Goal: Communication & Community: Connect with others

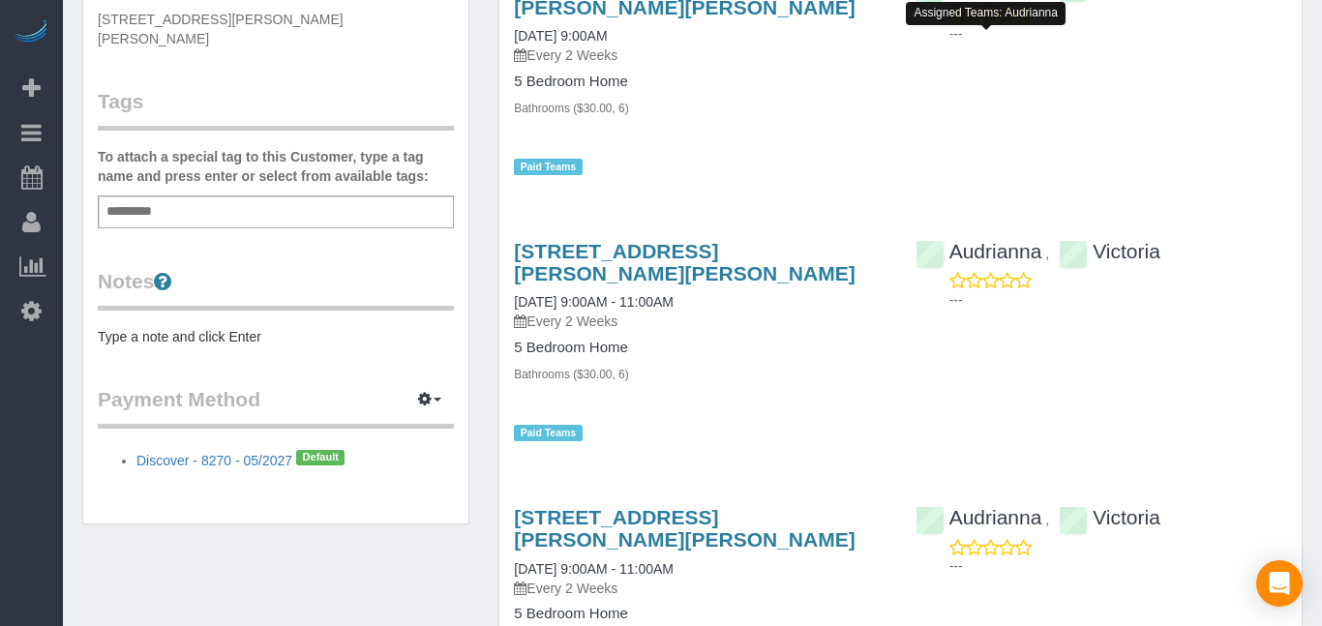
scroll to position [482, 0]
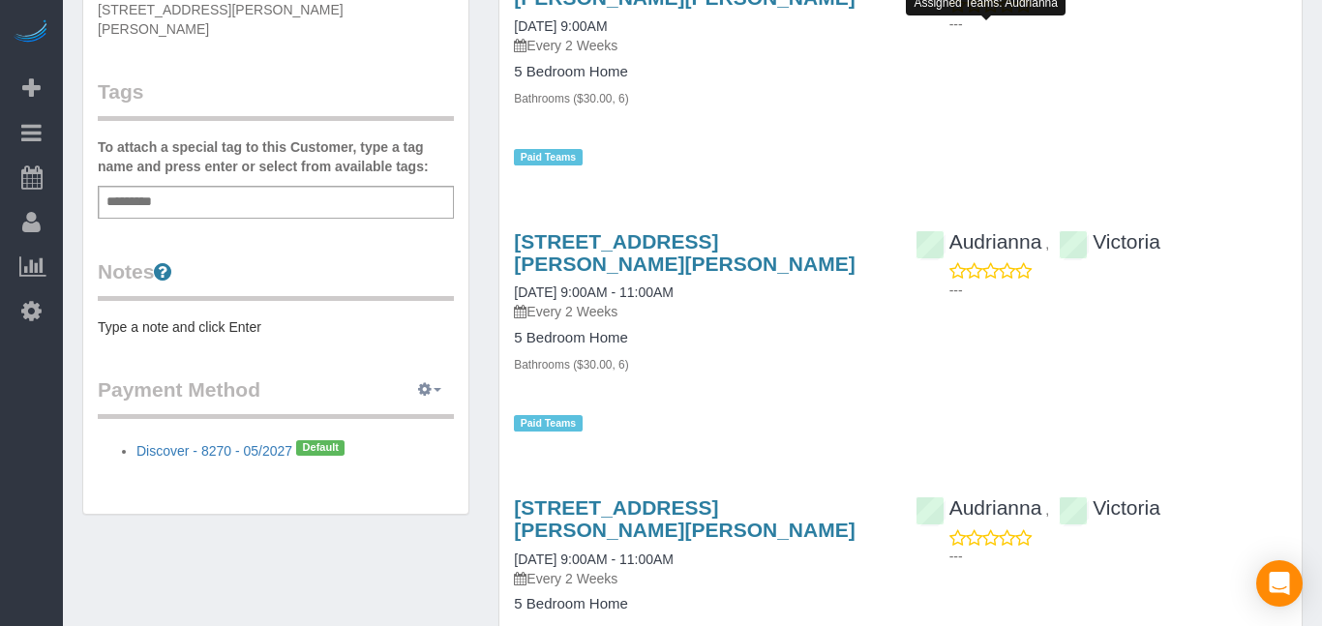
click at [436, 378] on button "button" at bounding box center [429, 390] width 48 height 30
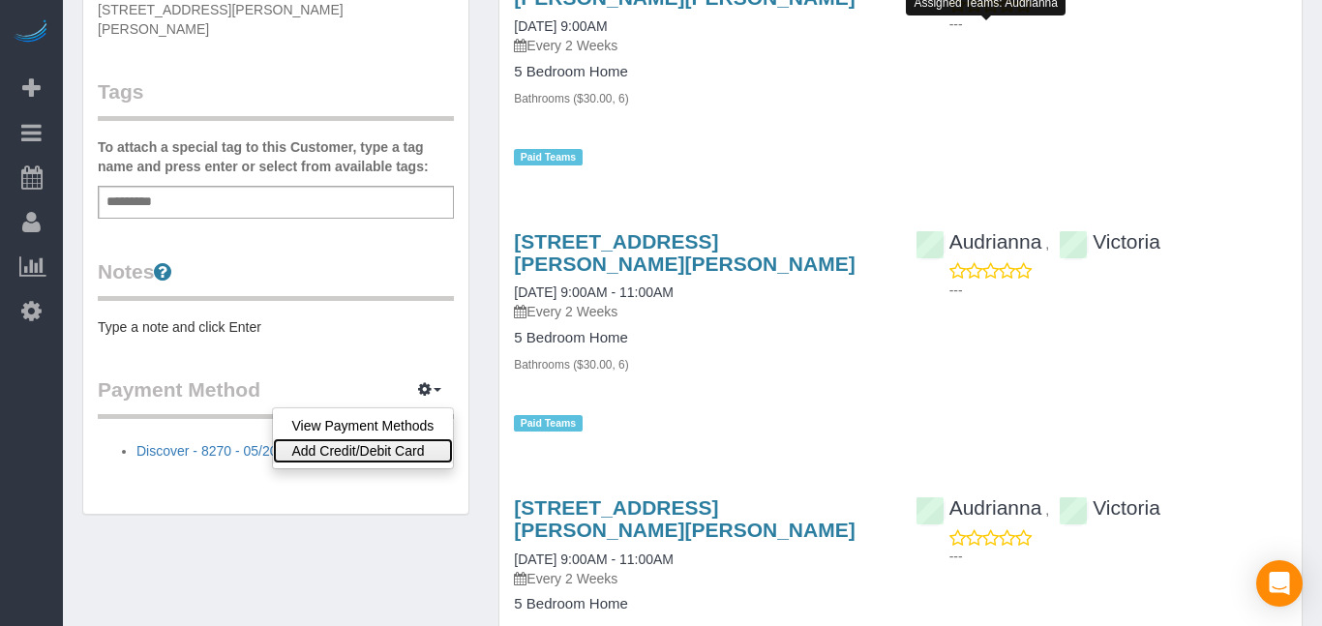
click at [421, 438] on link "Add Credit/Debit Card" at bounding box center [363, 450] width 181 height 25
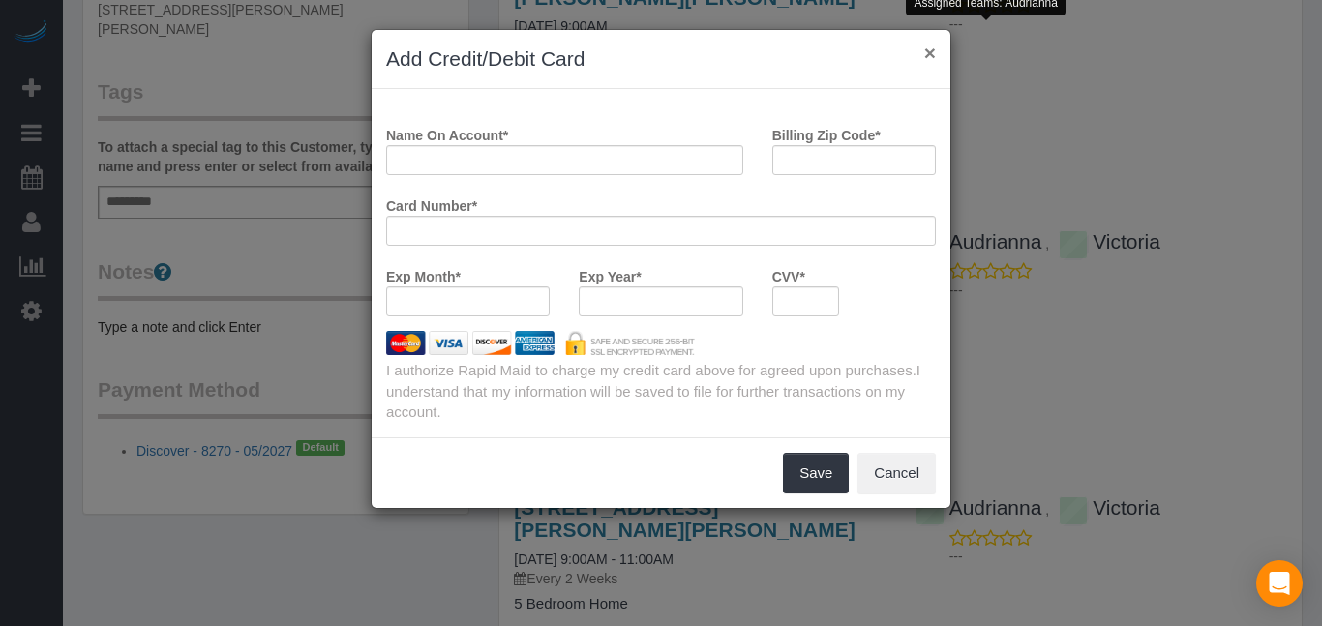
click at [931, 56] on button "×" at bounding box center [930, 53] width 12 height 20
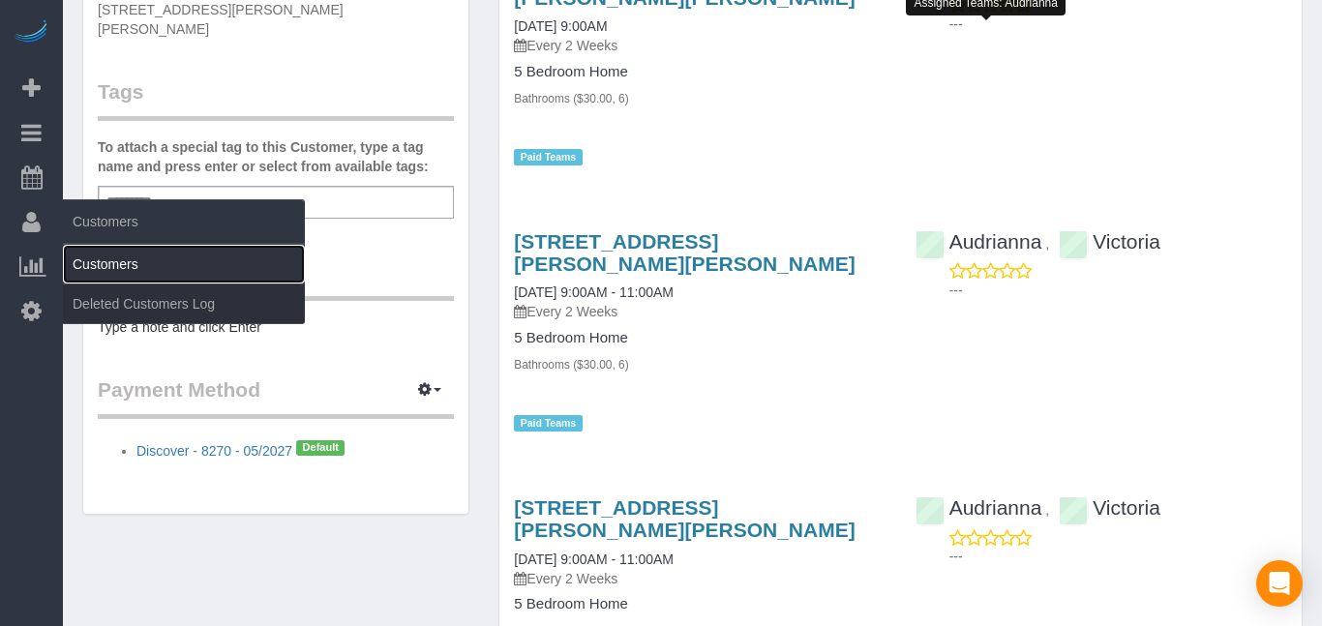
click at [100, 258] on link "Customers" at bounding box center [184, 264] width 242 height 39
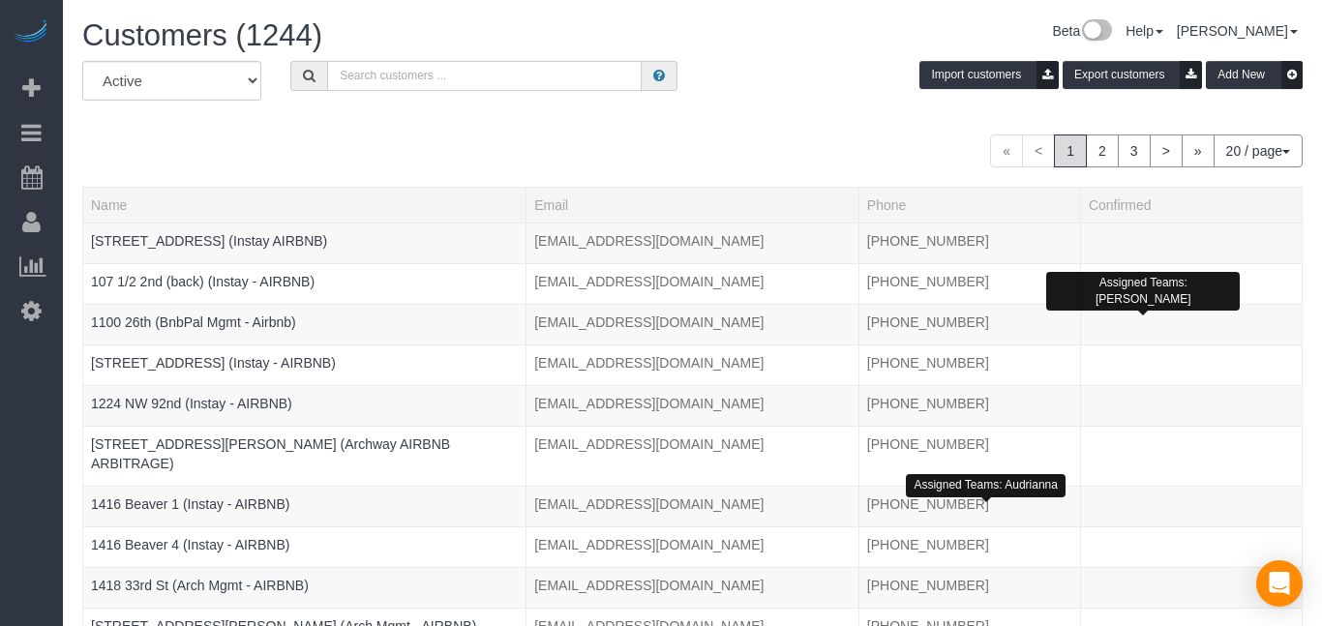
click at [439, 80] on input "text" at bounding box center [484, 76] width 314 height 30
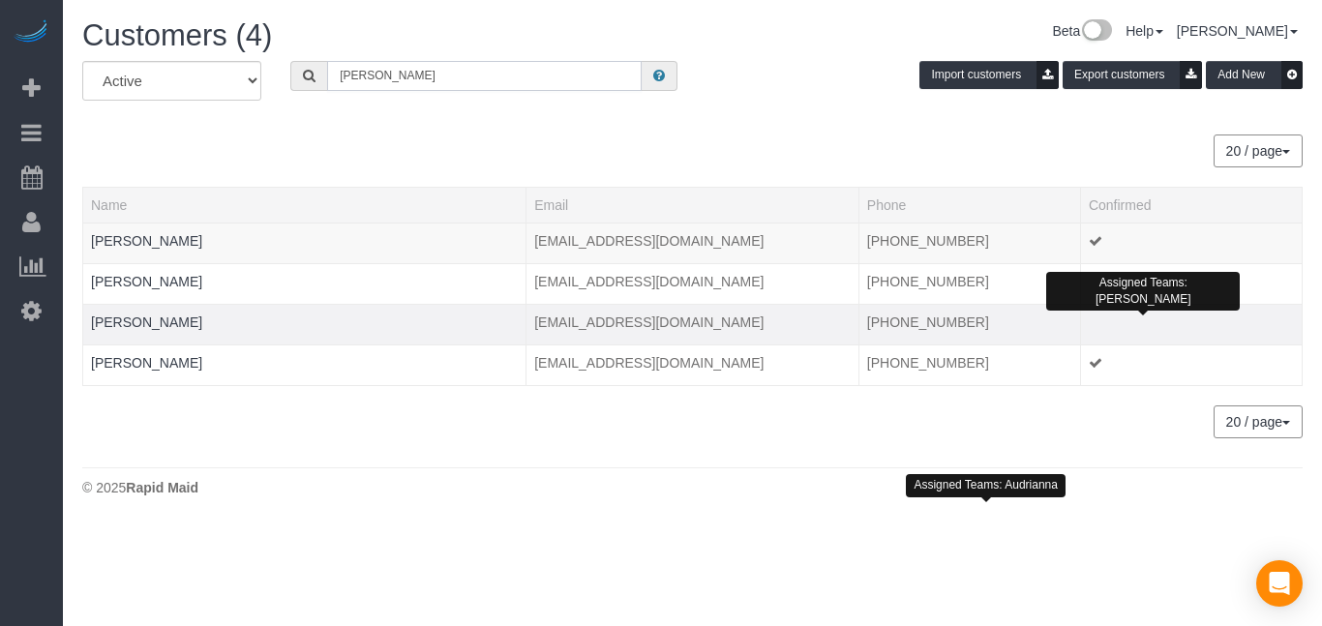
type input "[PERSON_NAME]"
click at [254, 328] on td "[PERSON_NAME]" at bounding box center [304, 324] width 443 height 41
click at [161, 323] on link "[PERSON_NAME]" at bounding box center [146, 321] width 111 height 15
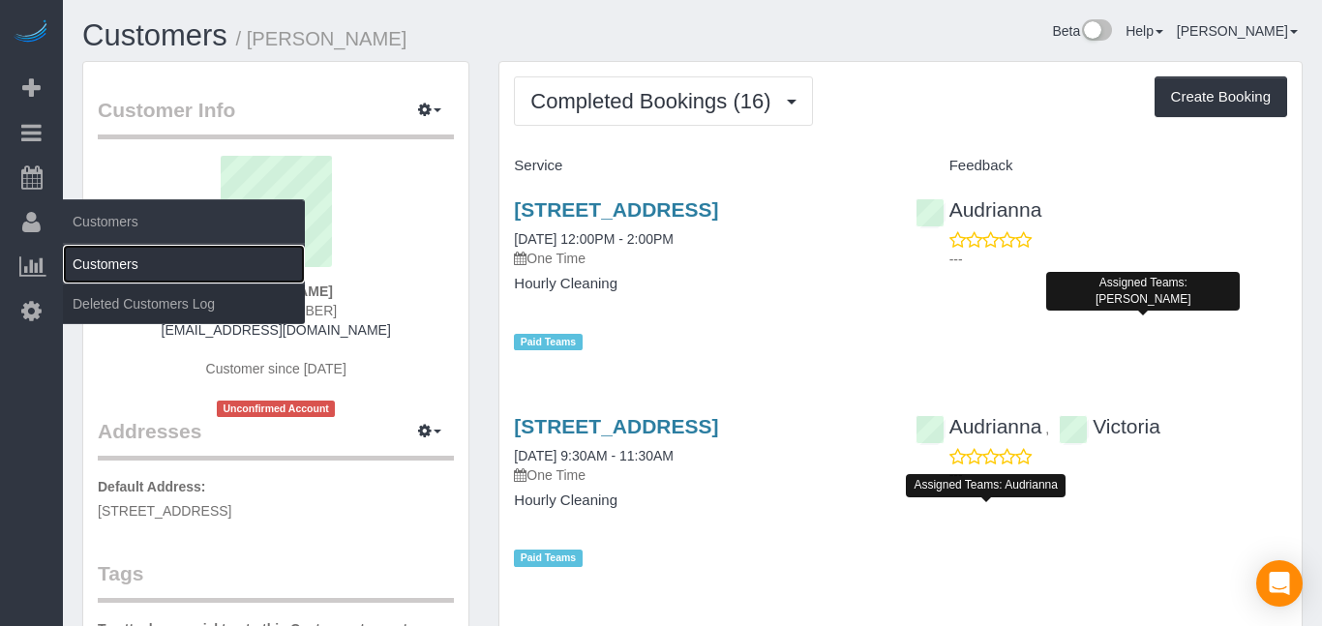
click at [106, 267] on link "Customers" at bounding box center [184, 264] width 242 height 39
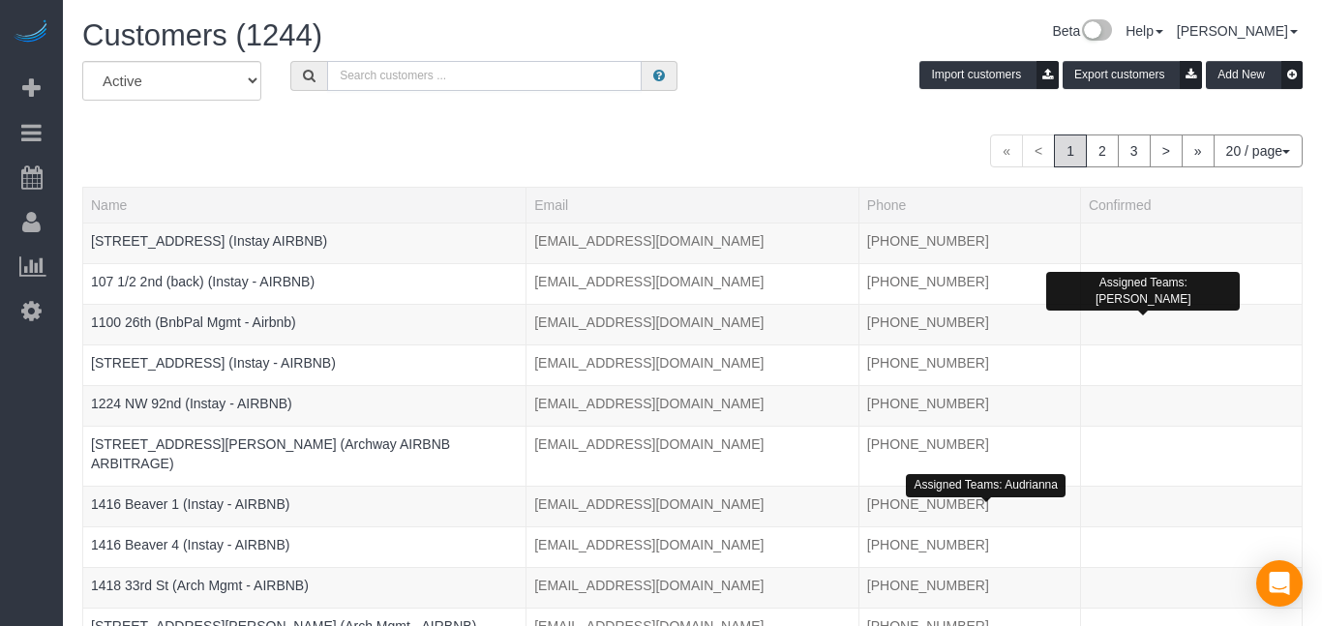
click at [416, 76] on input "text" at bounding box center [484, 76] width 314 height 30
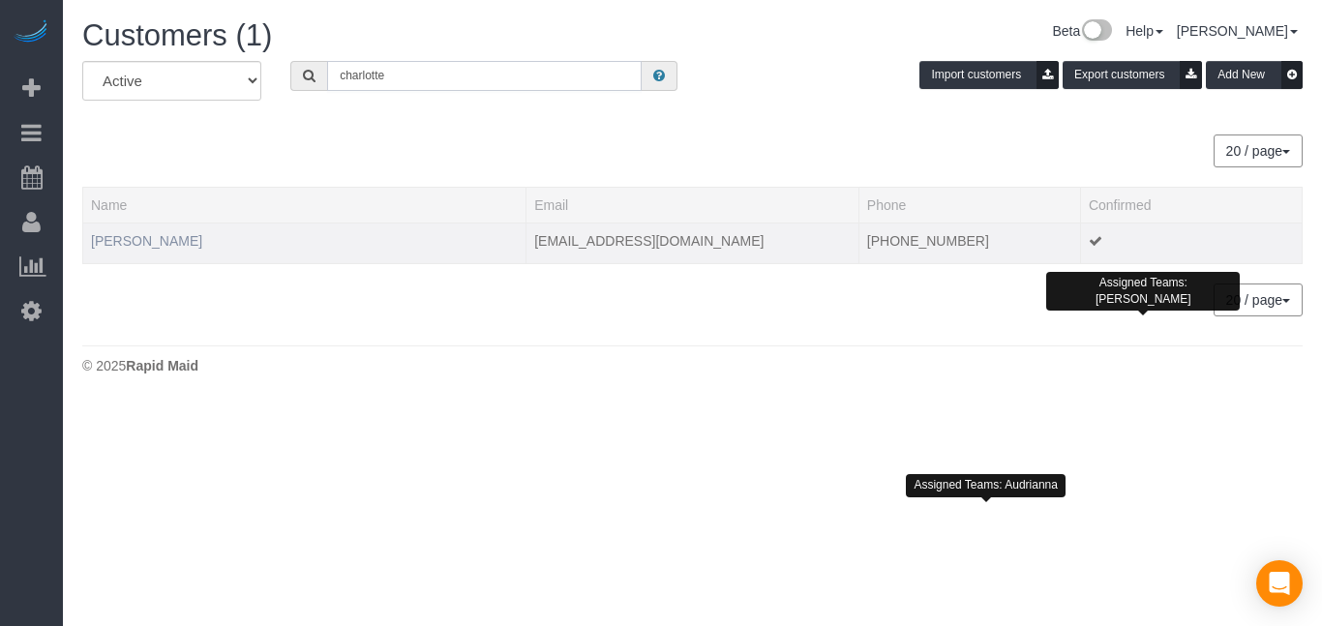
type input "charlotte"
click at [147, 246] on link "[PERSON_NAME]" at bounding box center [146, 240] width 111 height 15
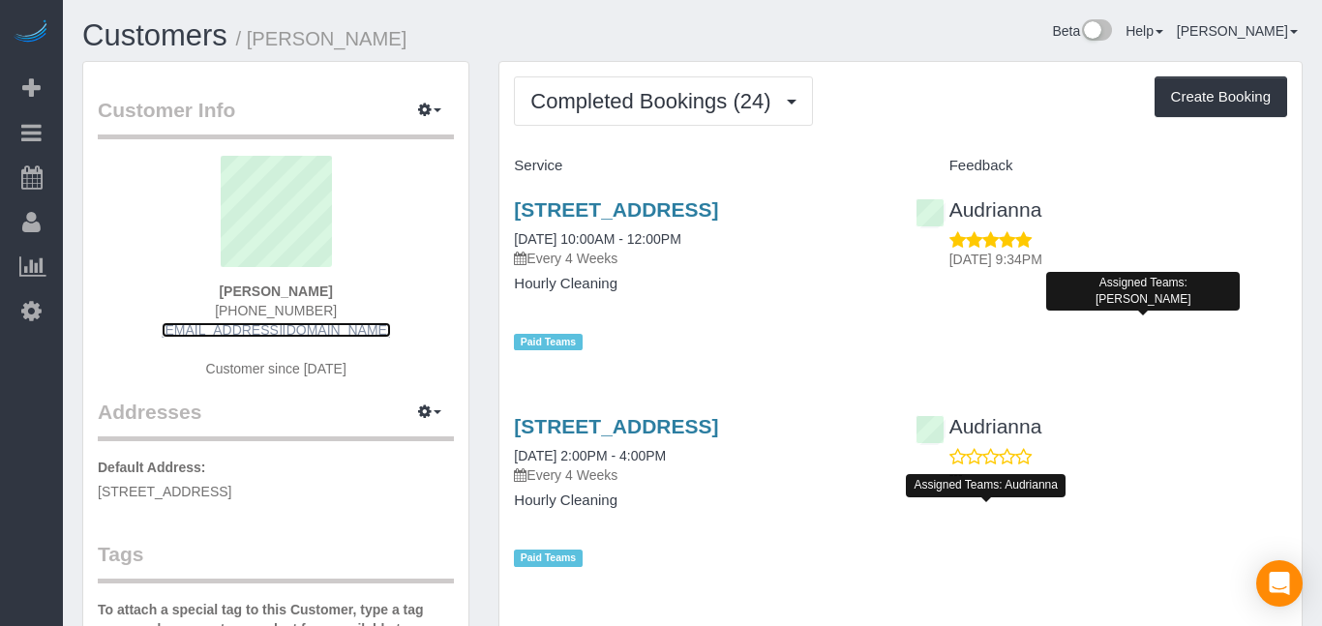
click at [219, 330] on link "[EMAIL_ADDRESS][DOMAIN_NAME]" at bounding box center [276, 329] width 229 height 15
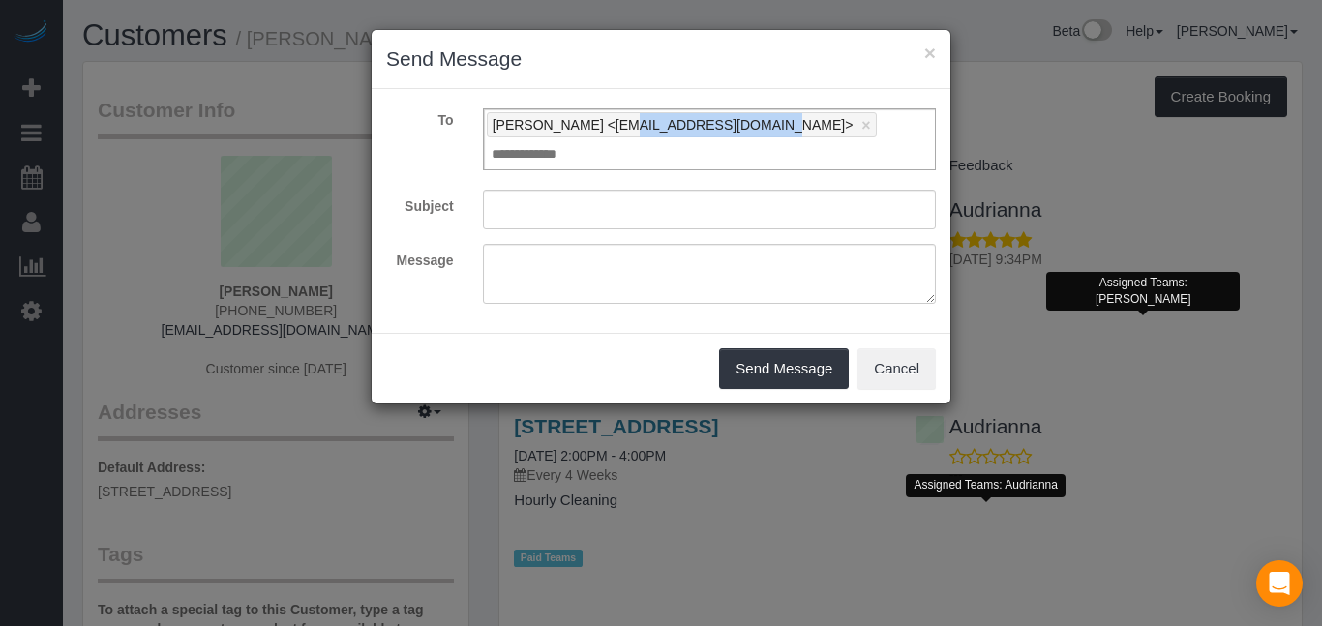
drag, startPoint x: 598, startPoint y: 125, endPoint x: 723, endPoint y: 130, distance: 124.9
click at [723, 130] on span "[PERSON_NAME] <[EMAIL_ADDRESS][DOMAIN_NAME]>" at bounding box center [672, 124] width 361 height 15
click at [930, 49] on button "×" at bounding box center [930, 53] width 12 height 20
